Goal: Information Seeking & Learning: Learn about a topic

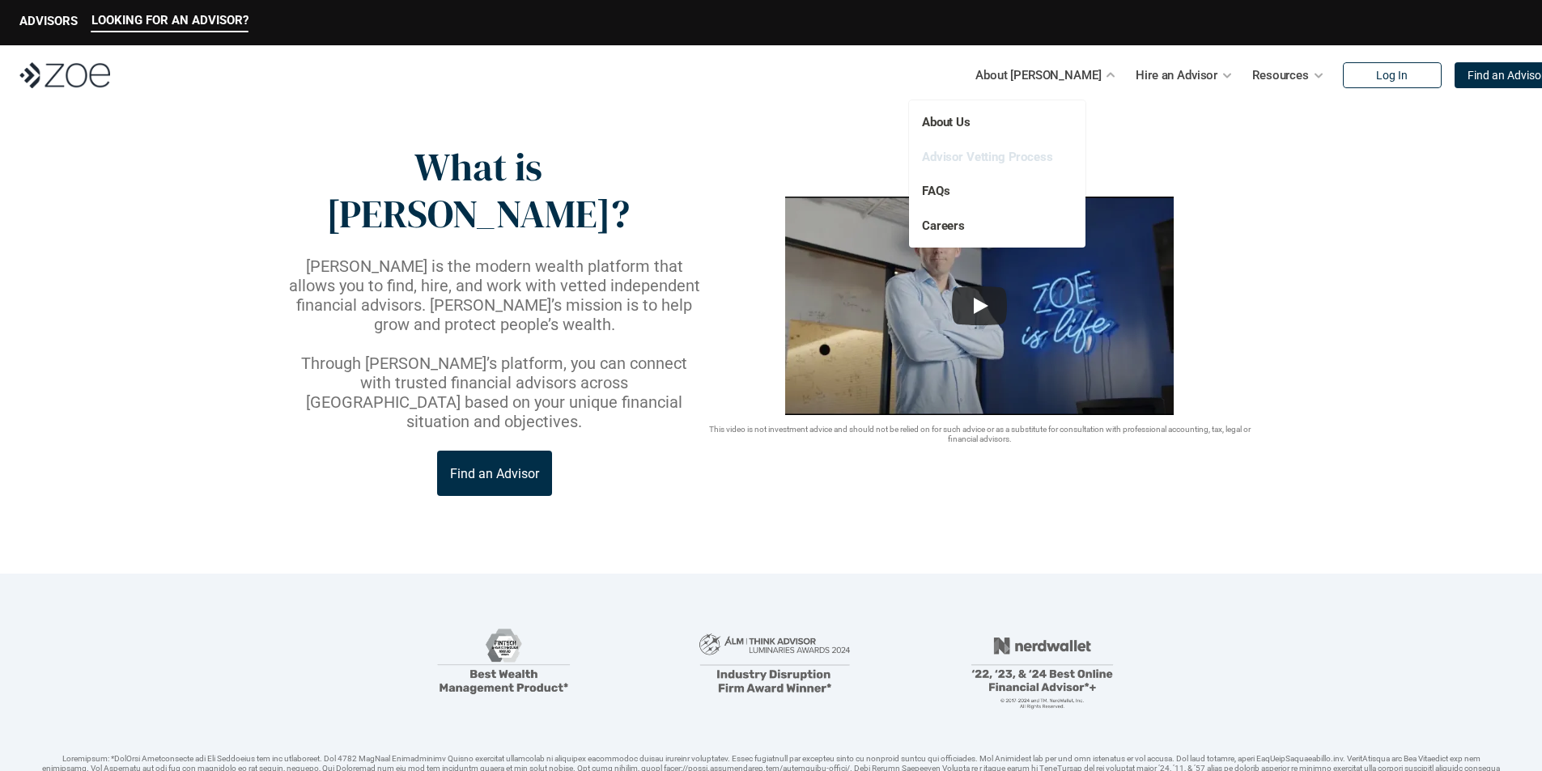
click at [986, 157] on link "Advisor Vetting Process" at bounding box center [987, 157] width 131 height 15
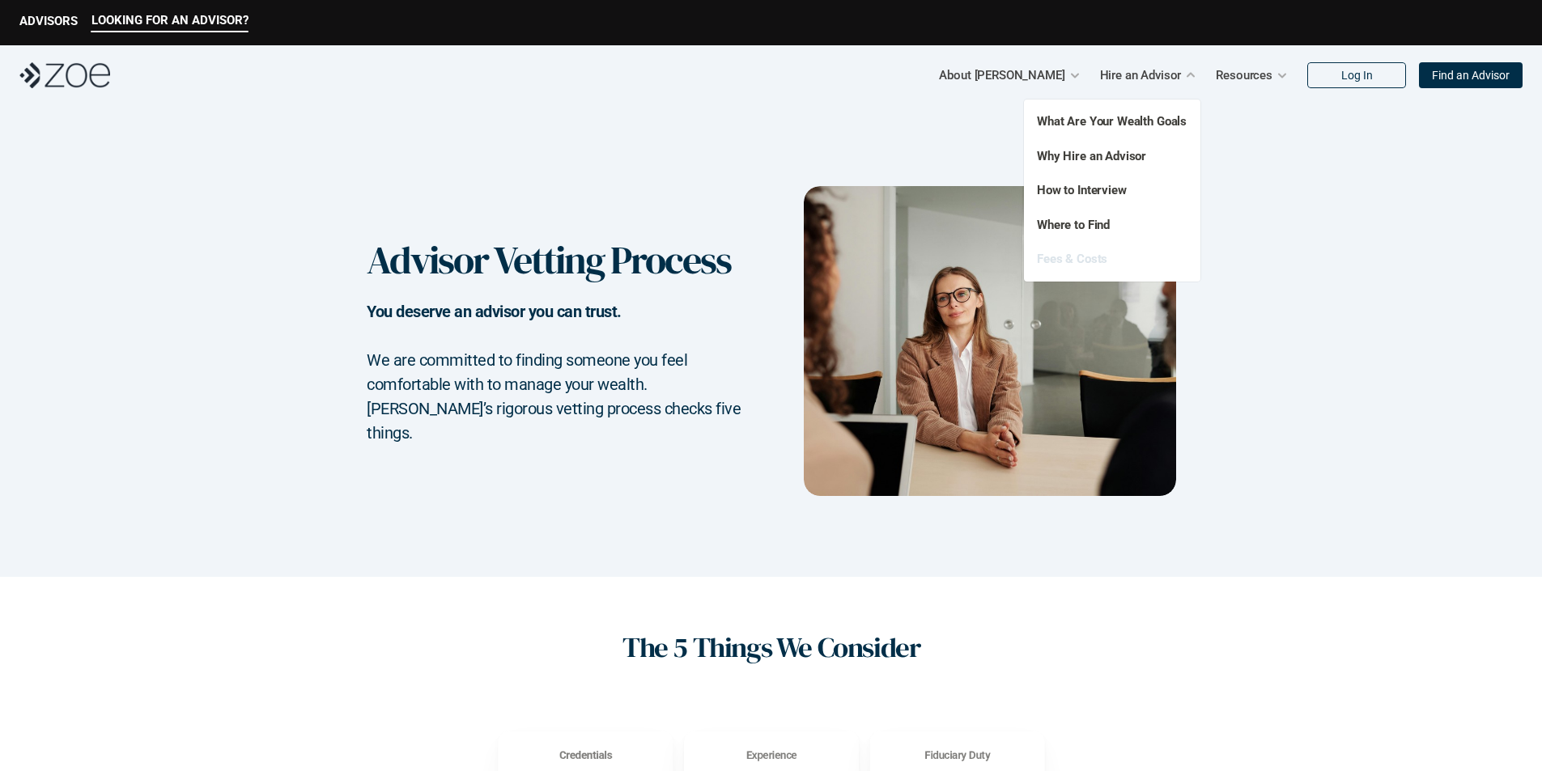
click at [1086, 262] on link "Fees & Costs" at bounding box center [1072, 259] width 70 height 15
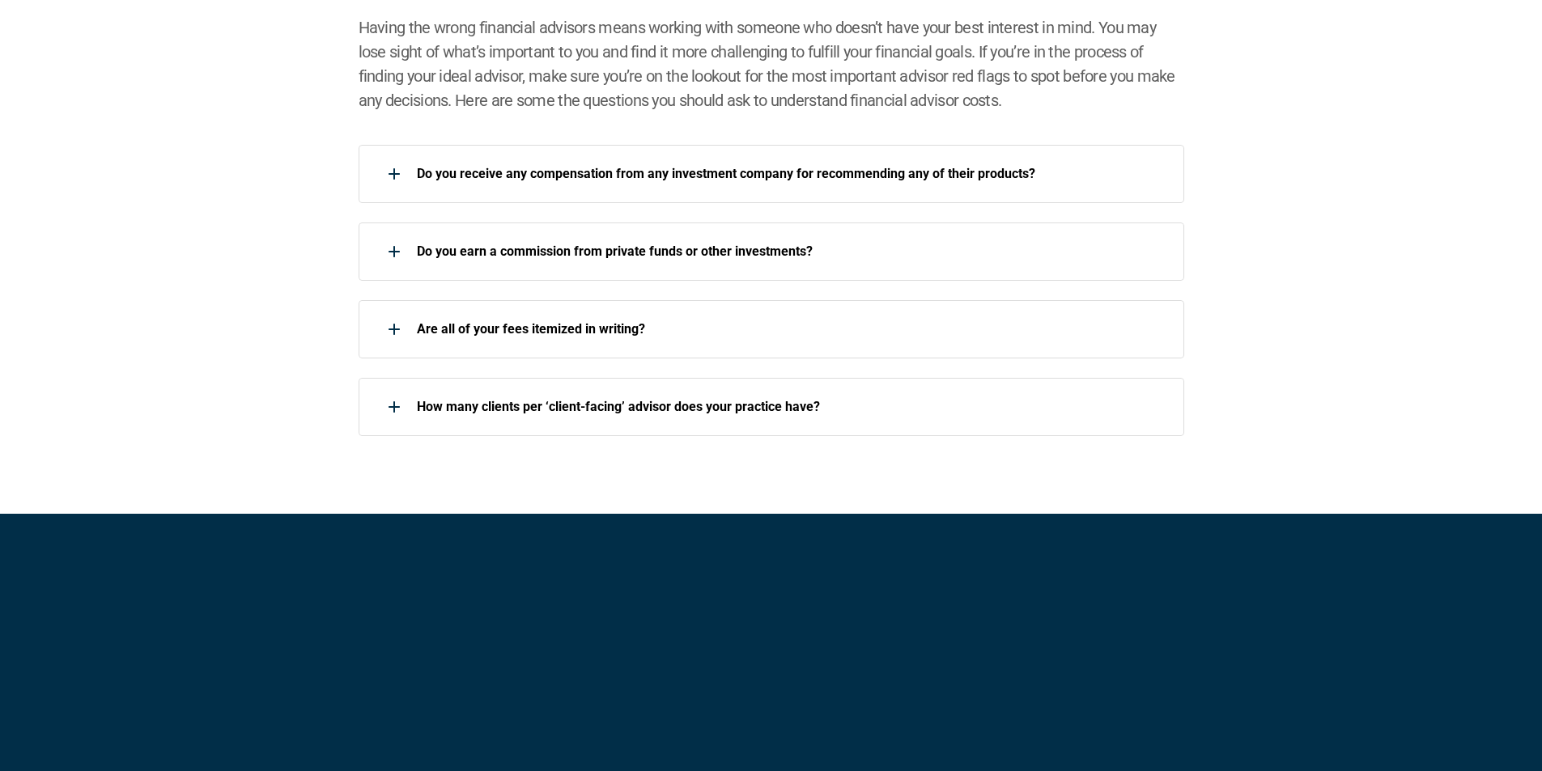
scroll to position [2347, 0]
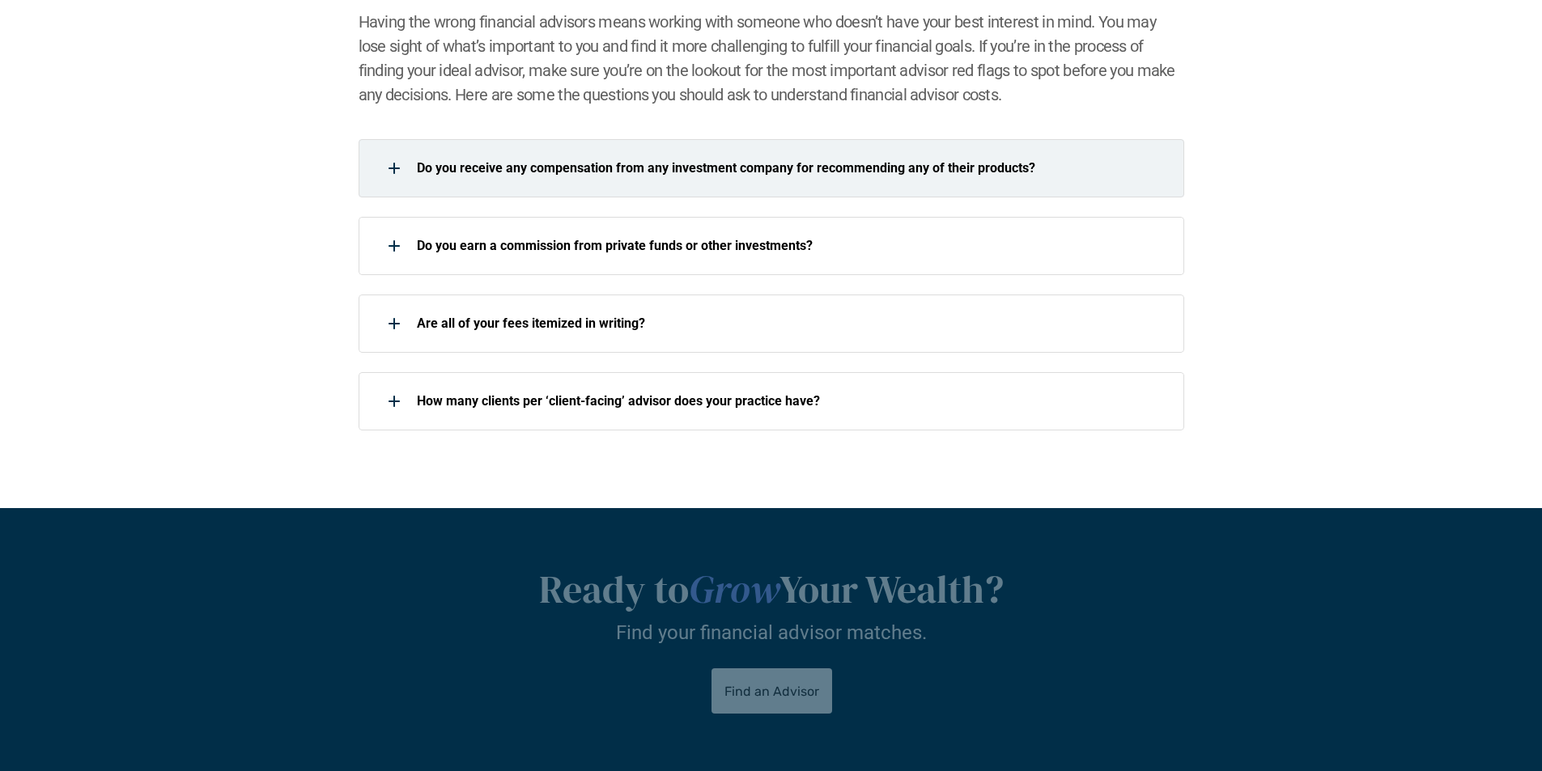
click at [914, 186] on div "Do you receive any compensation from any investment company for recommending an…" at bounding box center [770, 168] width 825 height 58
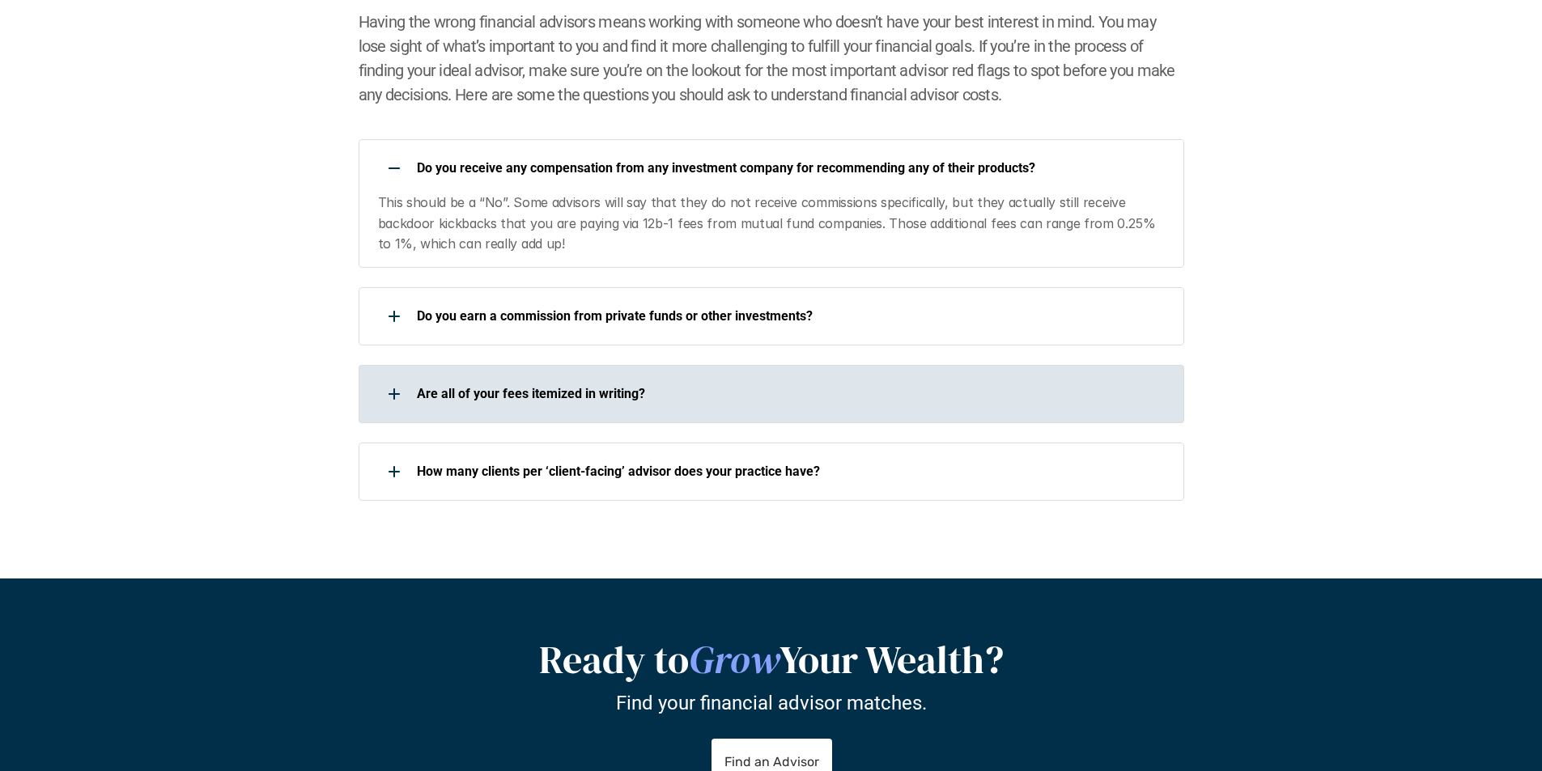
click at [810, 398] on p "Are all of your fees itemized in writing?" at bounding box center [790, 393] width 746 height 15
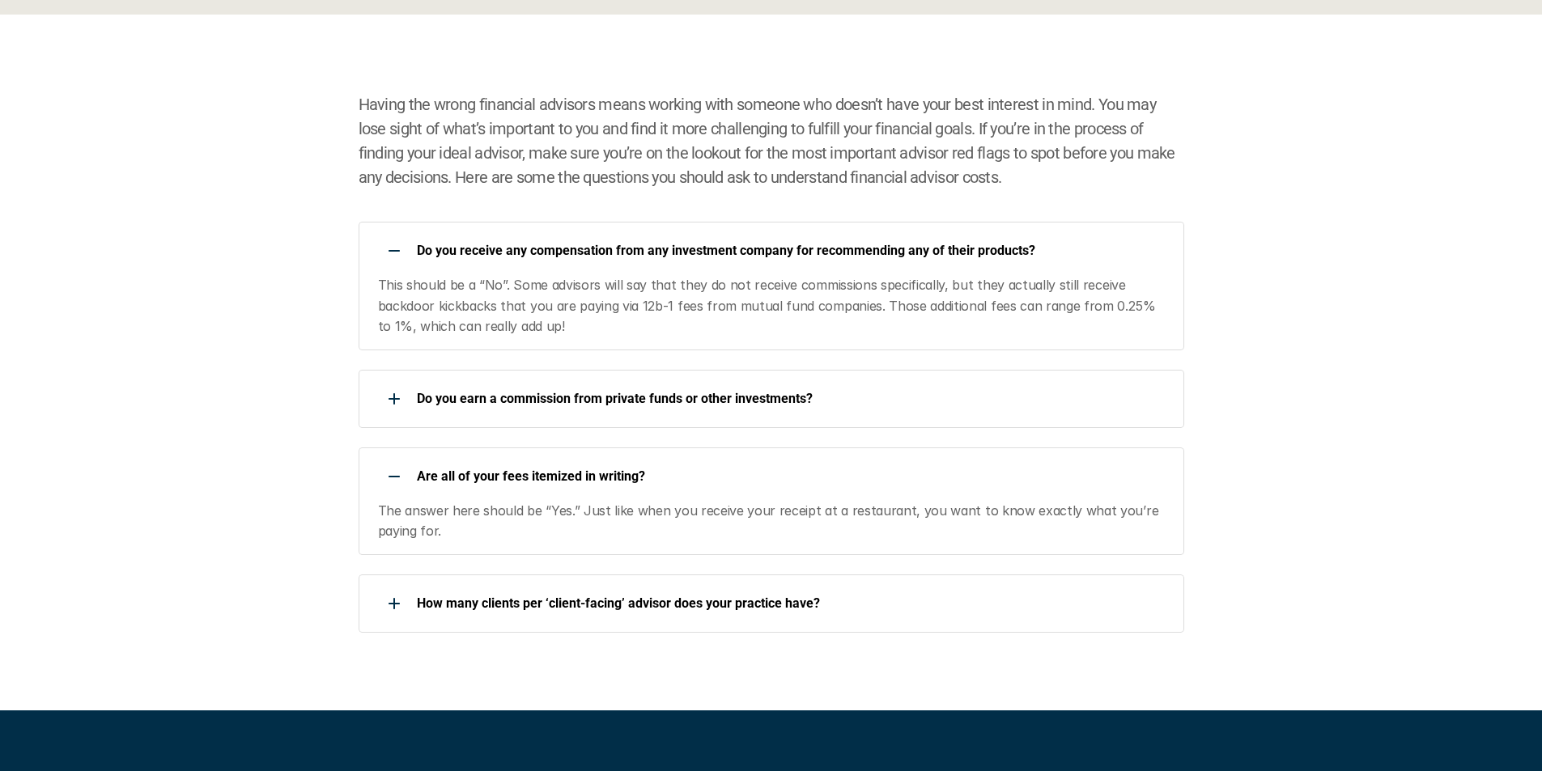
scroll to position [2266, 0]
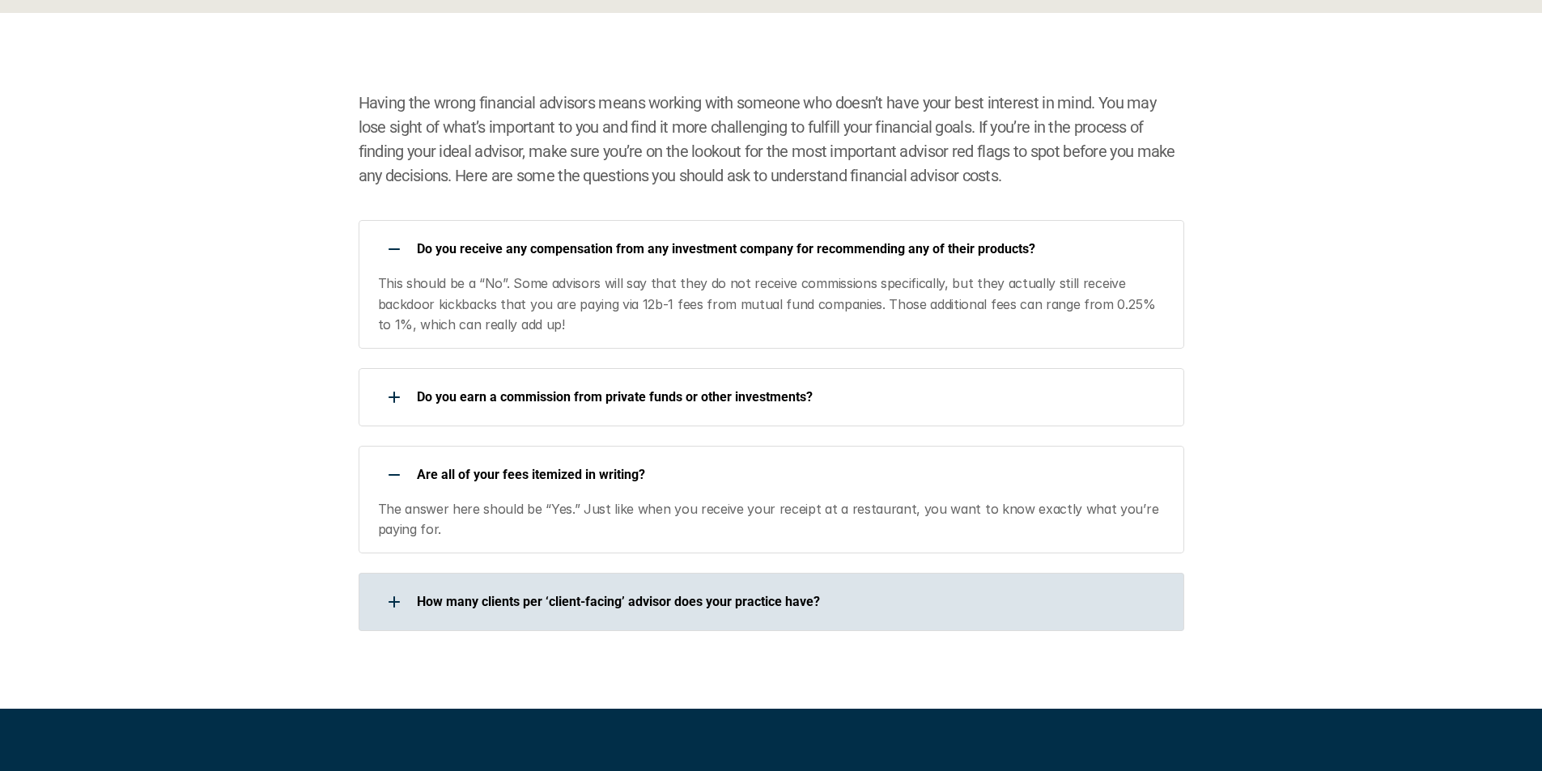
click at [790, 613] on div "How many clients per ‘client-facing’ advisor does your practice have?" at bounding box center [760, 602] width 804 height 32
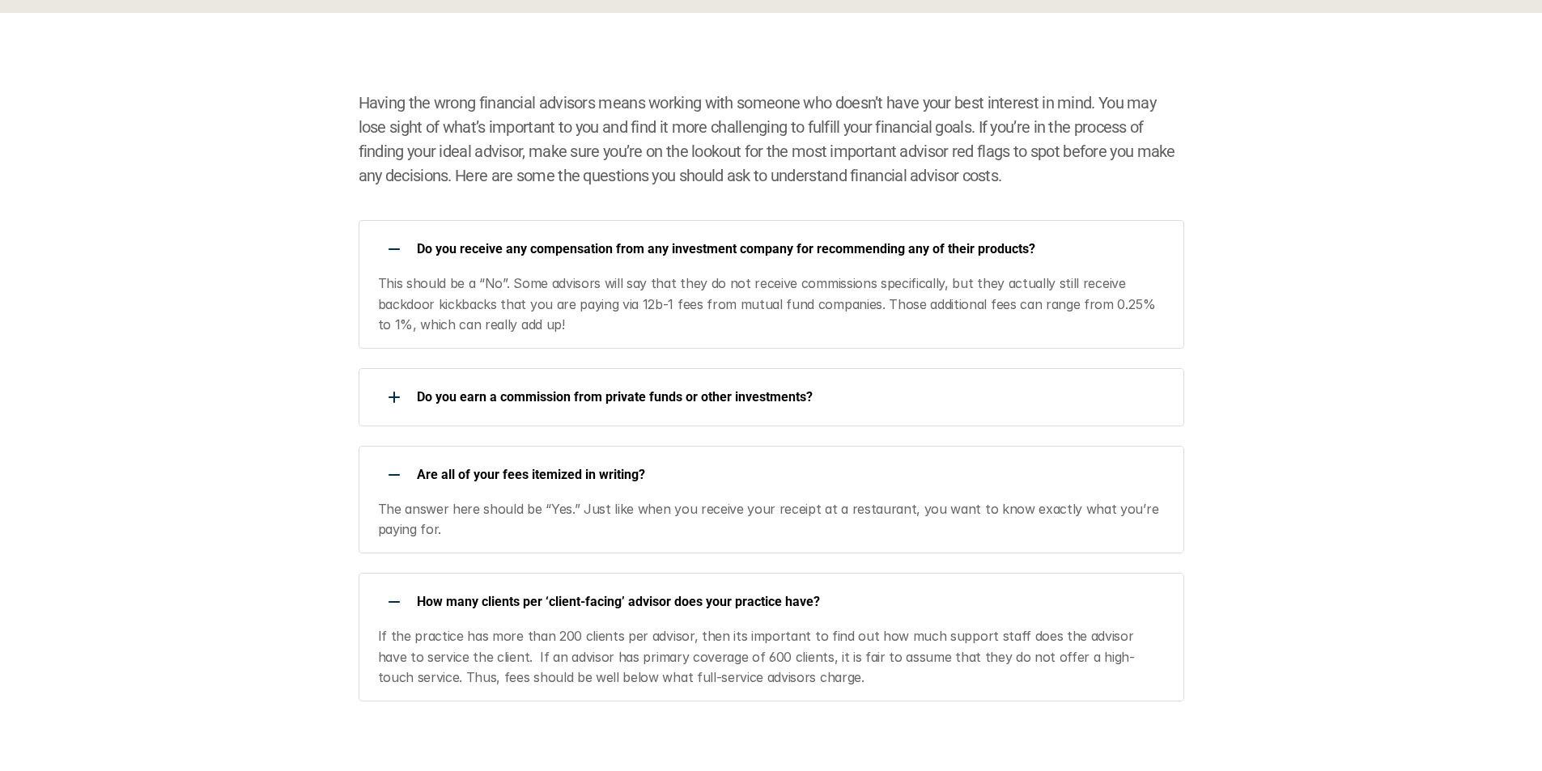
click at [743, 589] on div "How many clients per ‘client-facing’ advisor does your practice have?" at bounding box center [760, 602] width 804 height 32
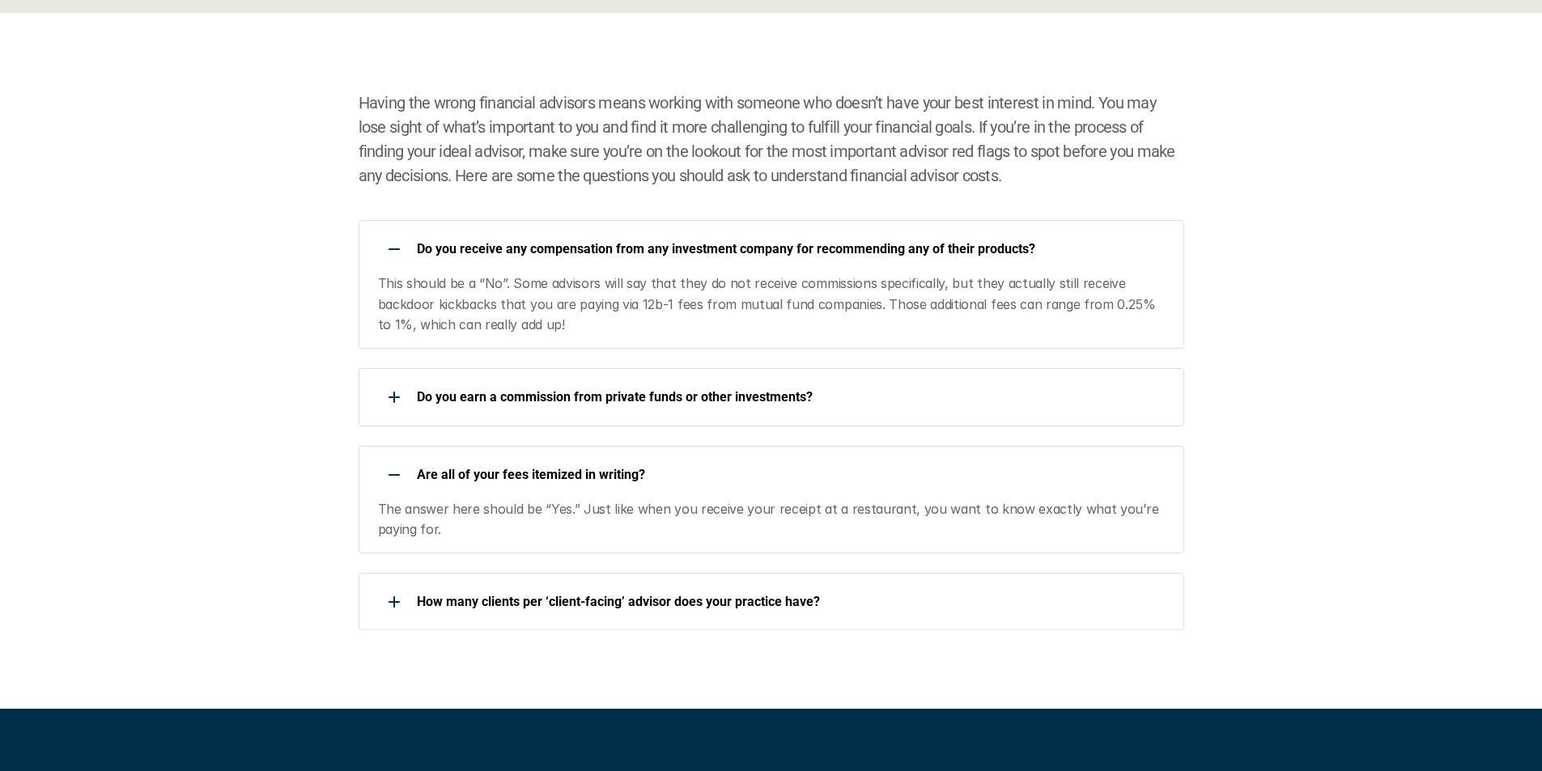
click at [725, 477] on p "Are all of your fees itemized in writing?" at bounding box center [790, 474] width 746 height 15
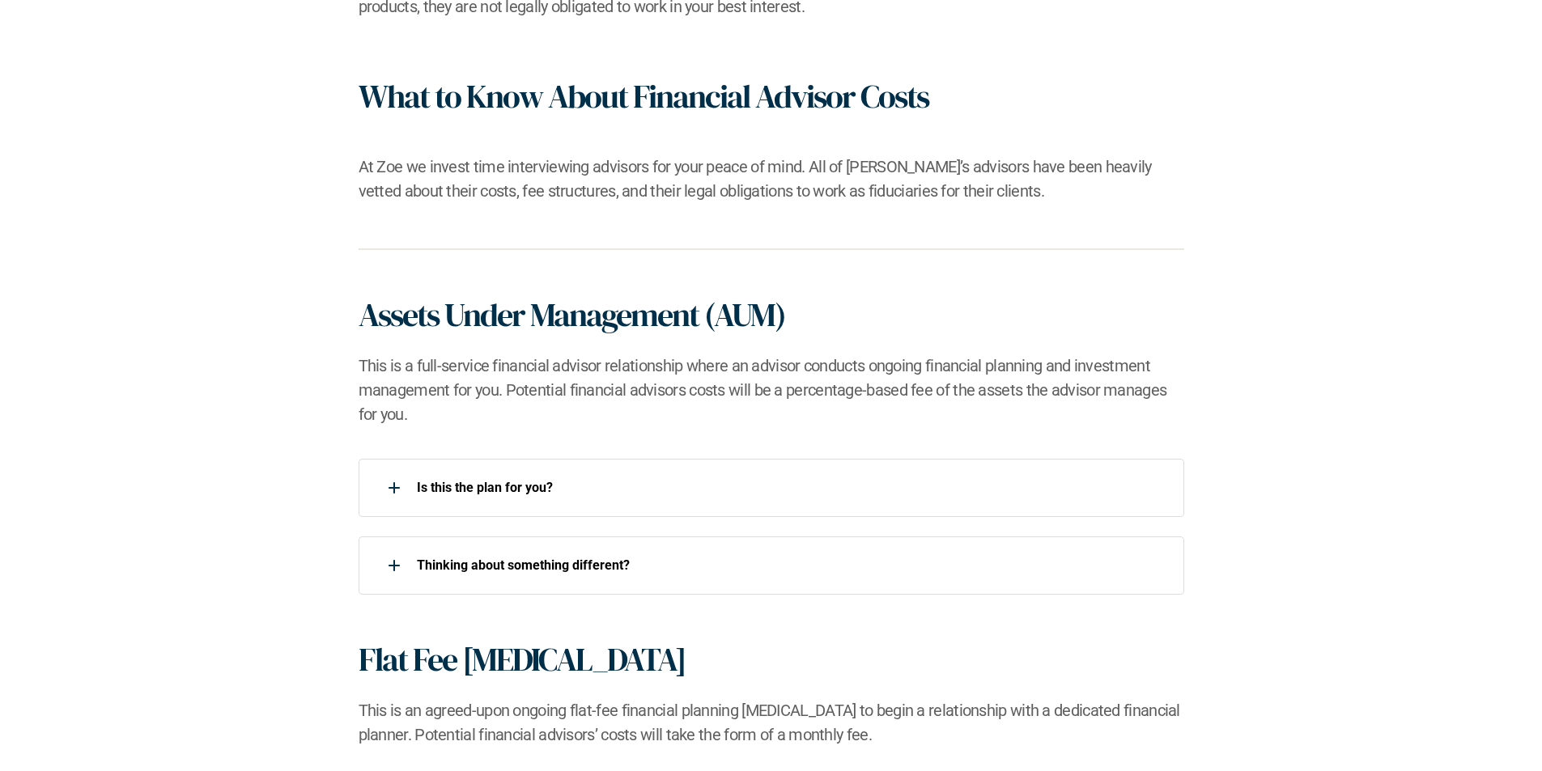
scroll to position [809, 0]
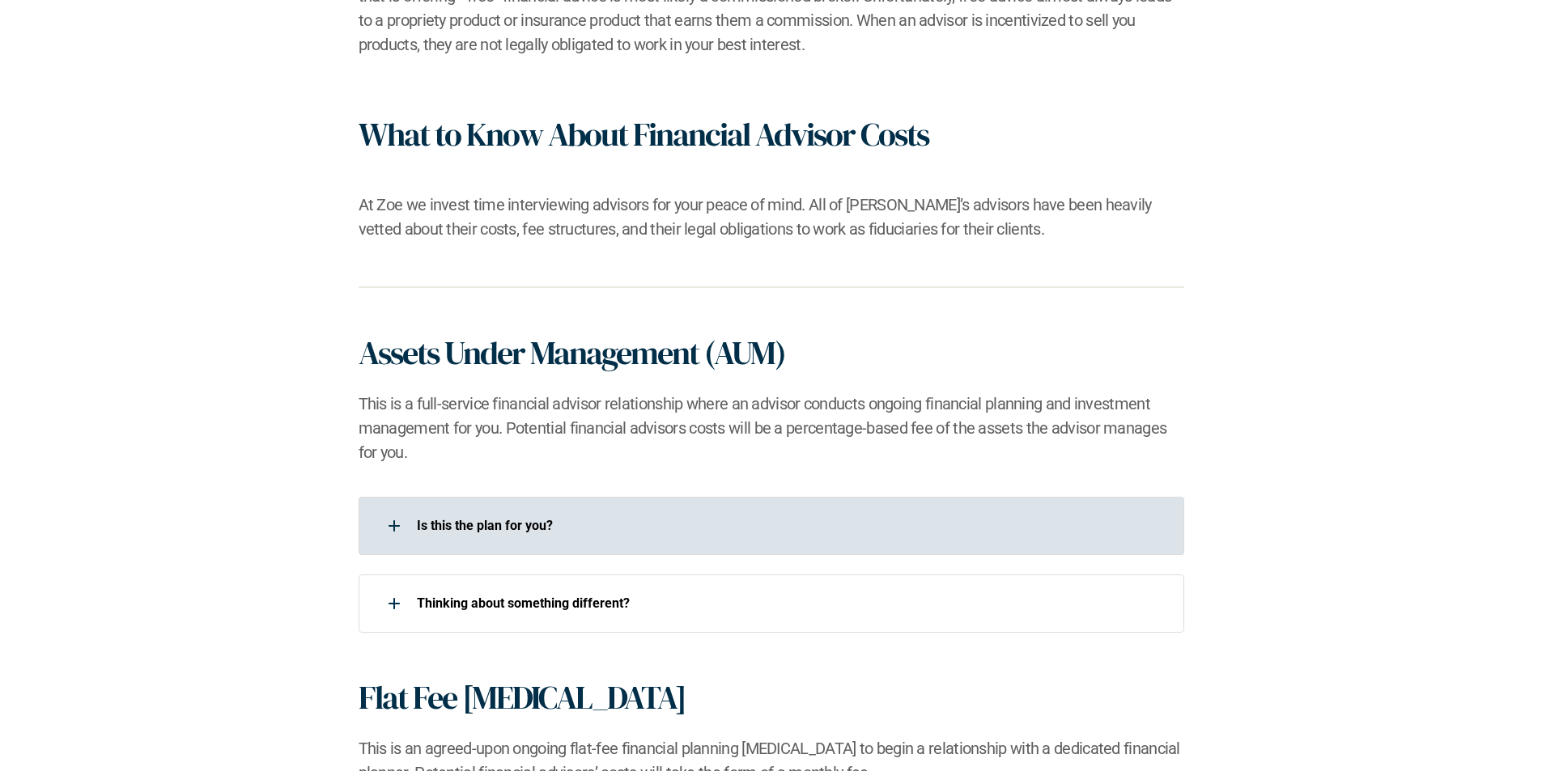
click at [713, 545] on div "Is this the plan for you?​" at bounding box center [770, 526] width 825 height 58
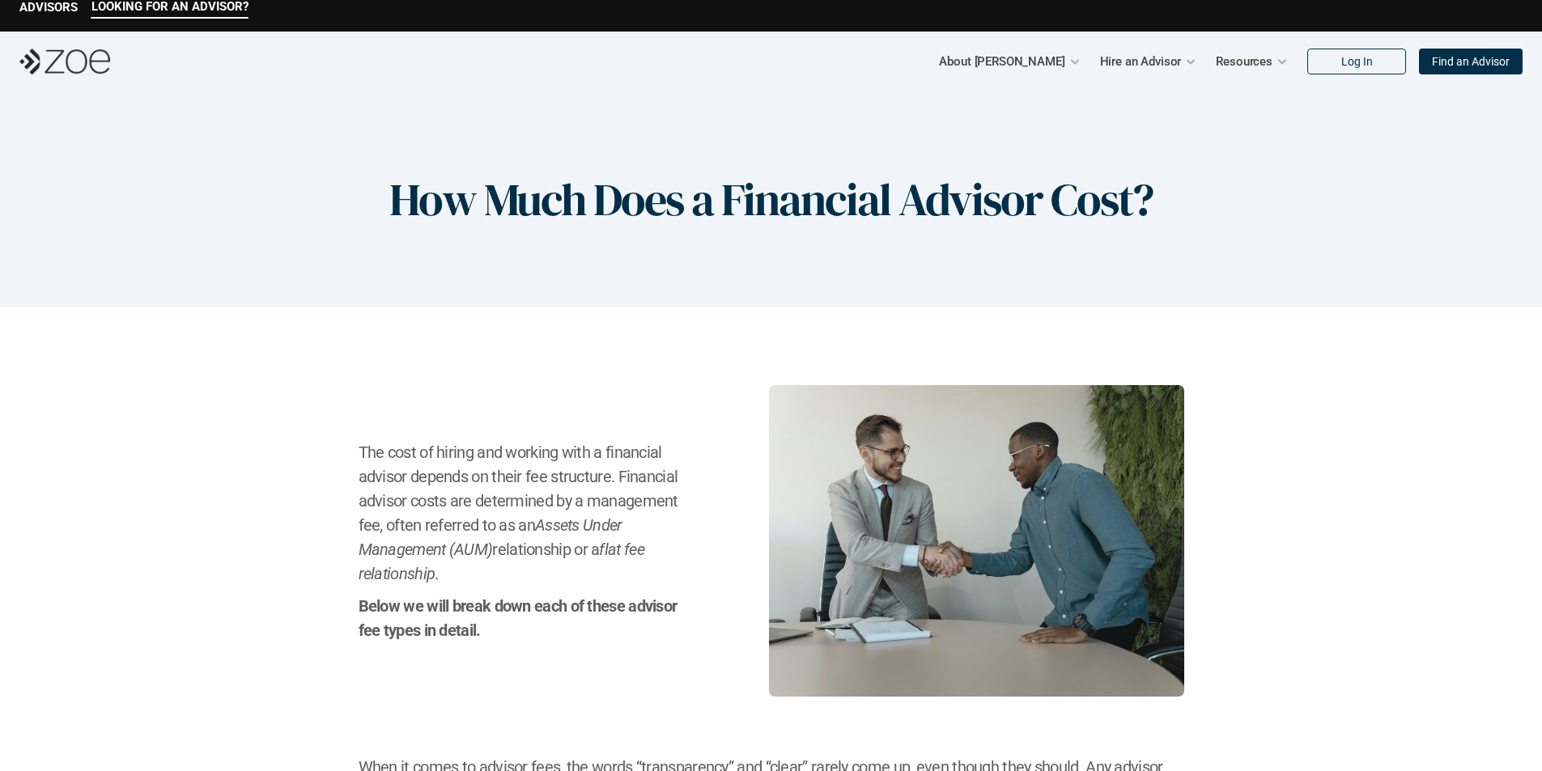
scroll to position [0, 0]
